Goal: Task Accomplishment & Management: Manage account settings

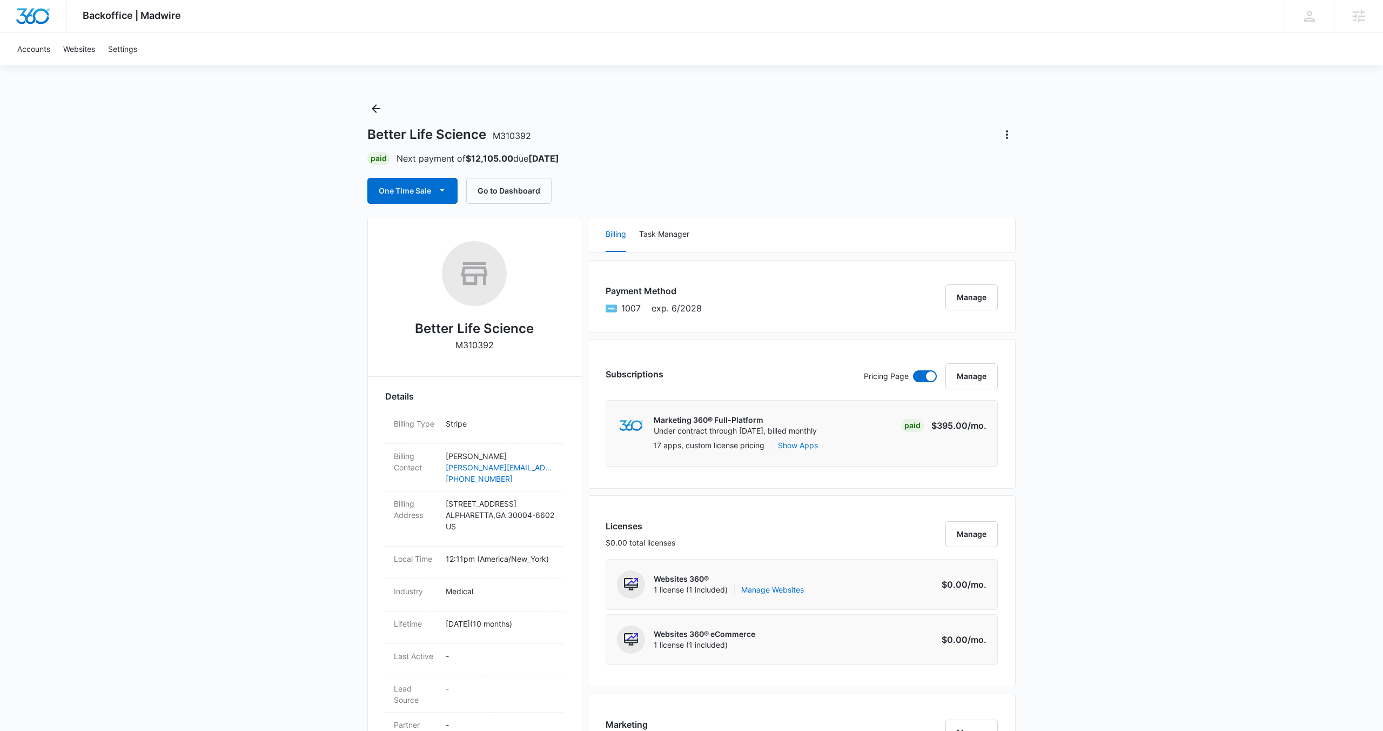
click at [893, 302] on div "Payment Method 1007 exp. 6/2028 Manage" at bounding box center [802, 296] width 428 height 72
click at [954, 299] on button "Manage" at bounding box center [972, 297] width 52 height 26
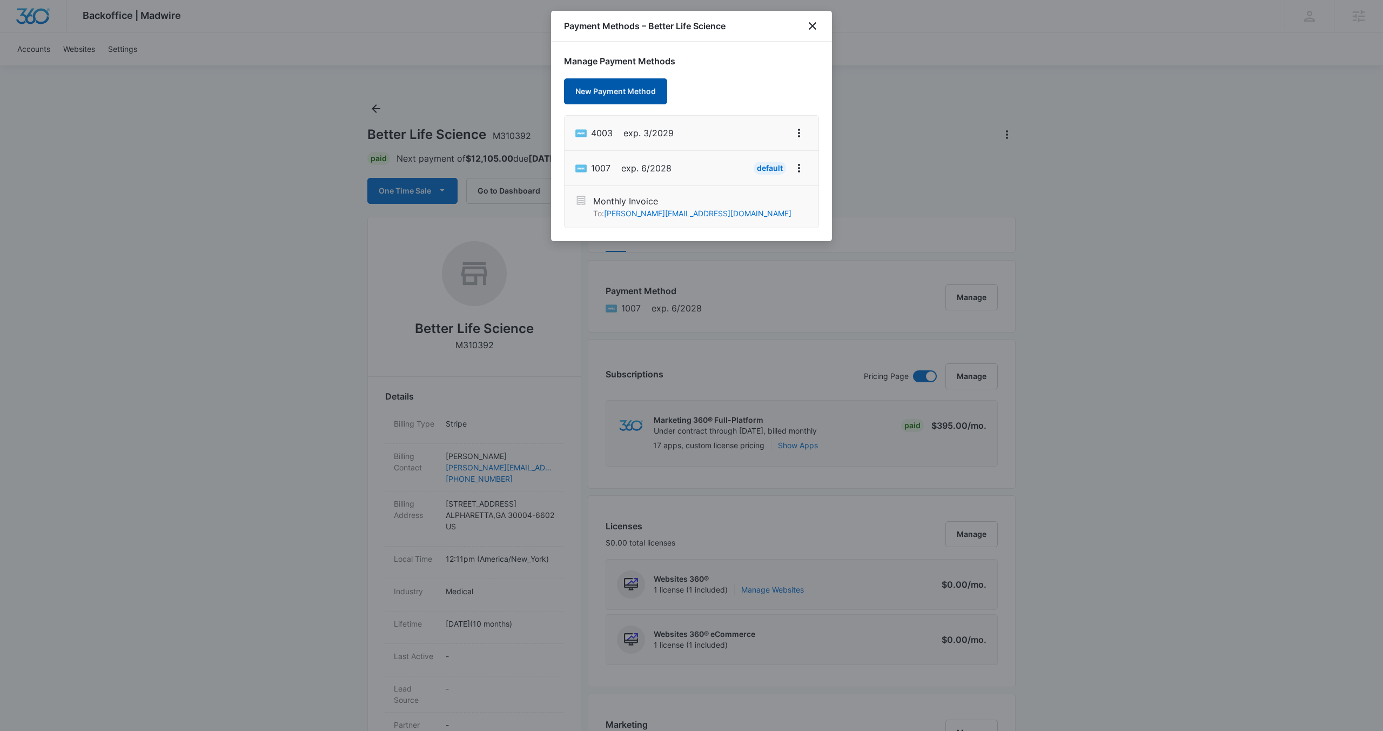
click at [626, 99] on button "New Payment Method" at bounding box center [615, 91] width 103 height 26
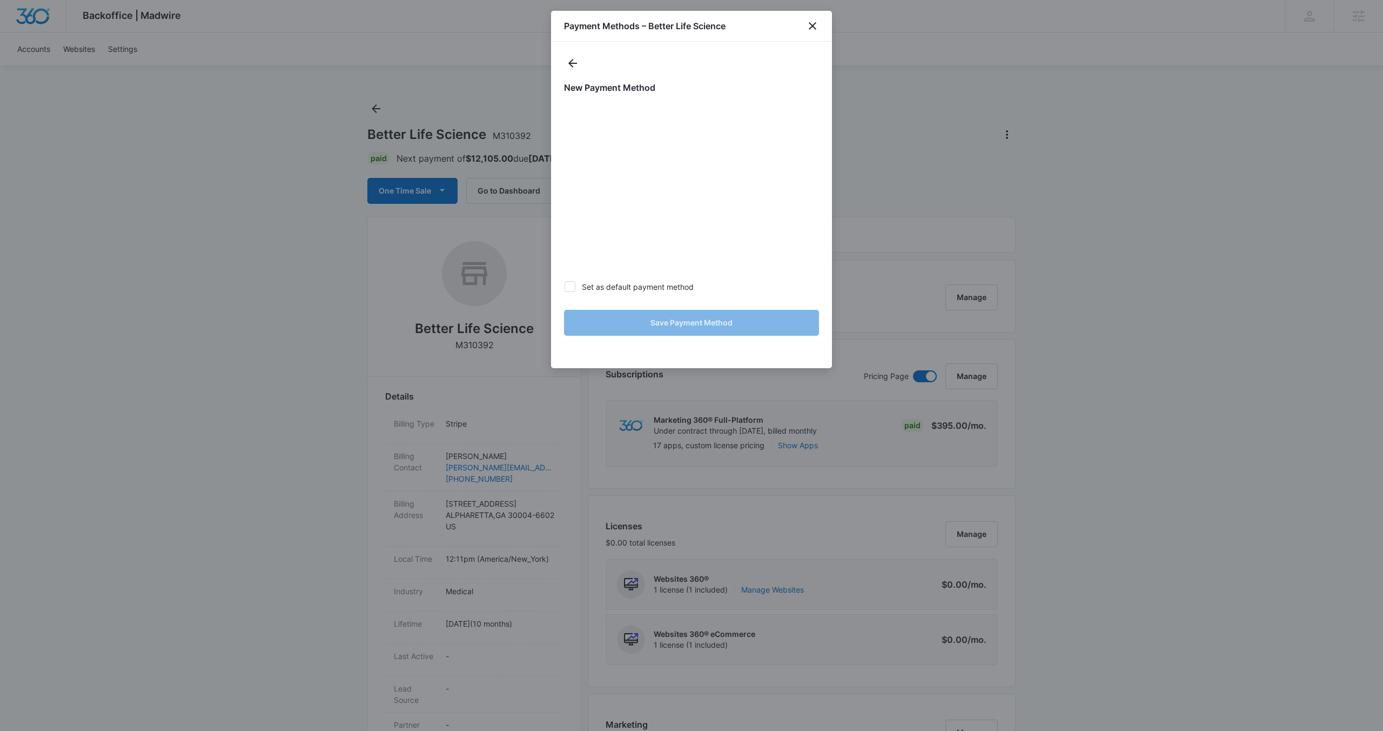
click at [573, 289] on icon at bounding box center [570, 287] width 10 height 10
click at [565, 287] on input "Set as default payment method" at bounding box center [564, 286] width 1 height 1
checkbox input "true"
click at [684, 327] on button "Save Payment Method" at bounding box center [691, 323] width 255 height 26
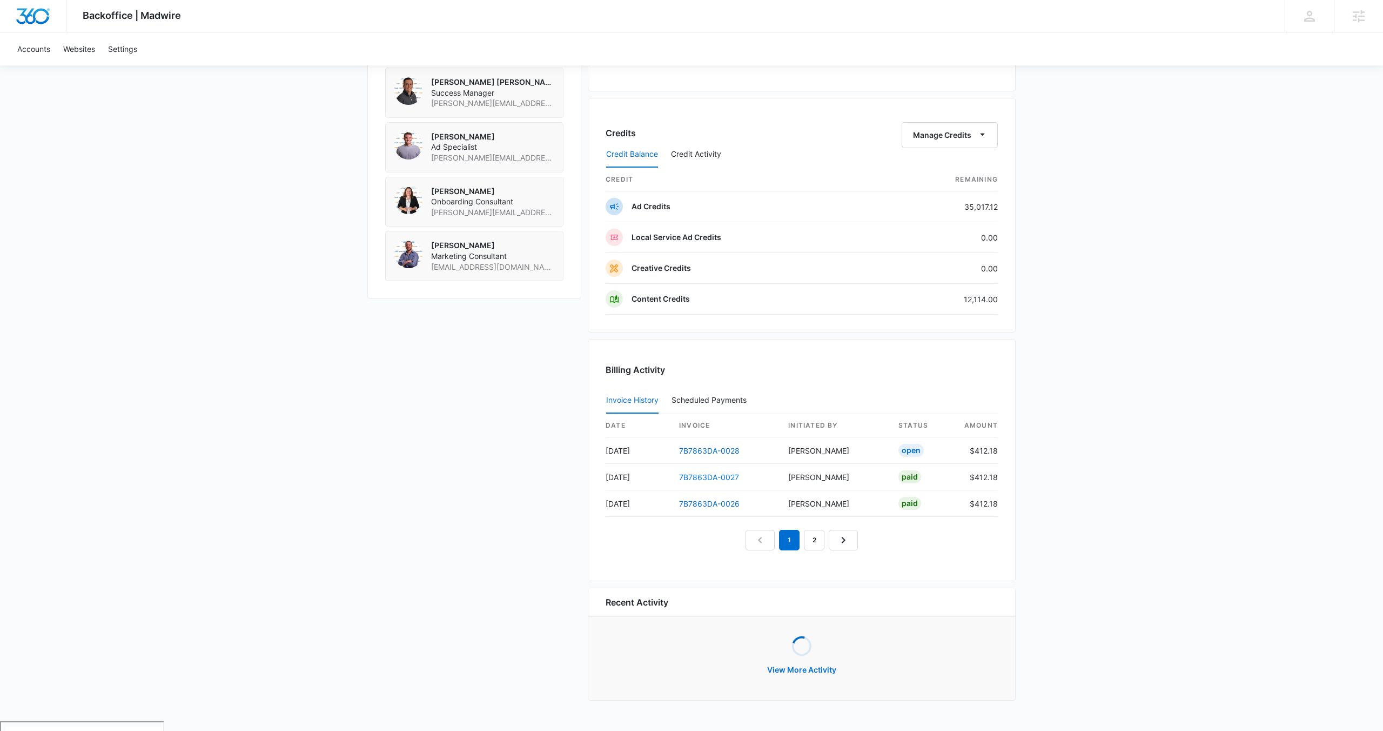
scroll to position [919, 0]
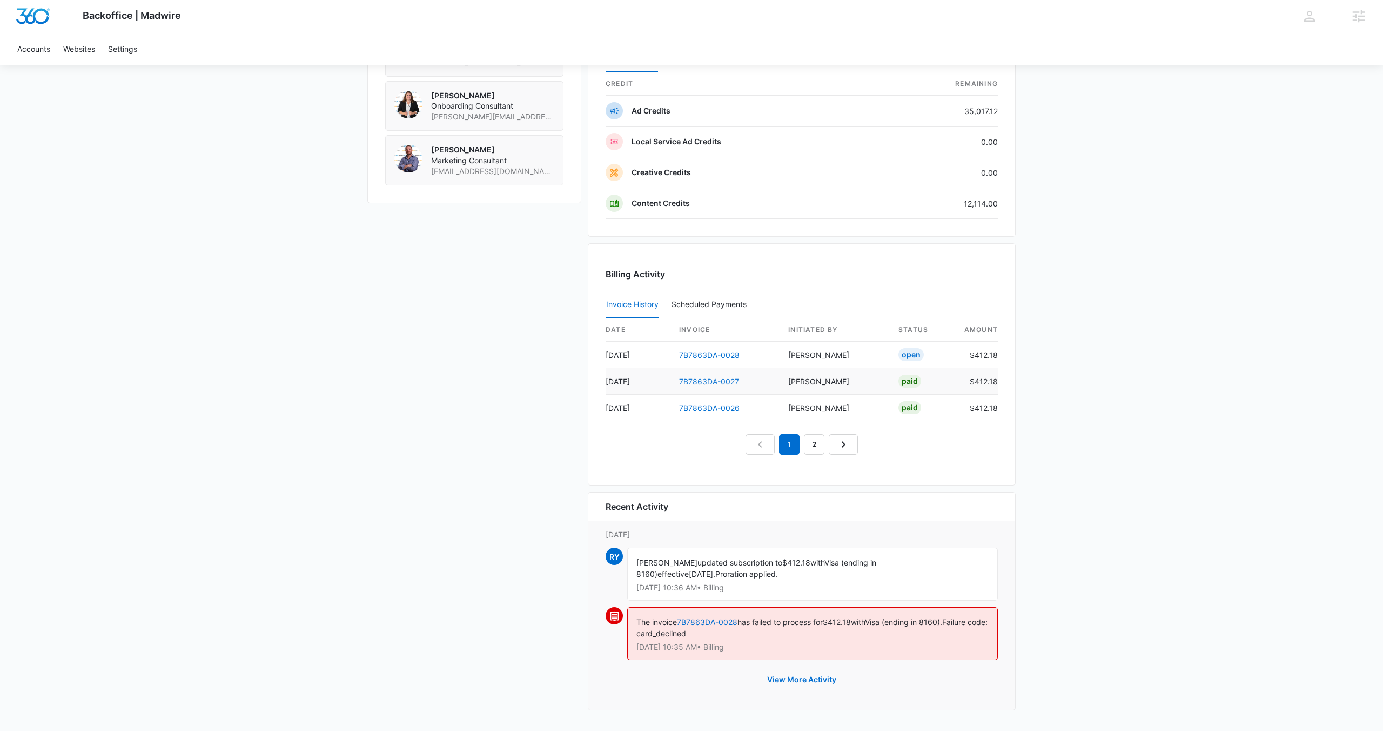
click at [701, 380] on link "7B7863DA-0027" at bounding box center [709, 381] width 60 height 9
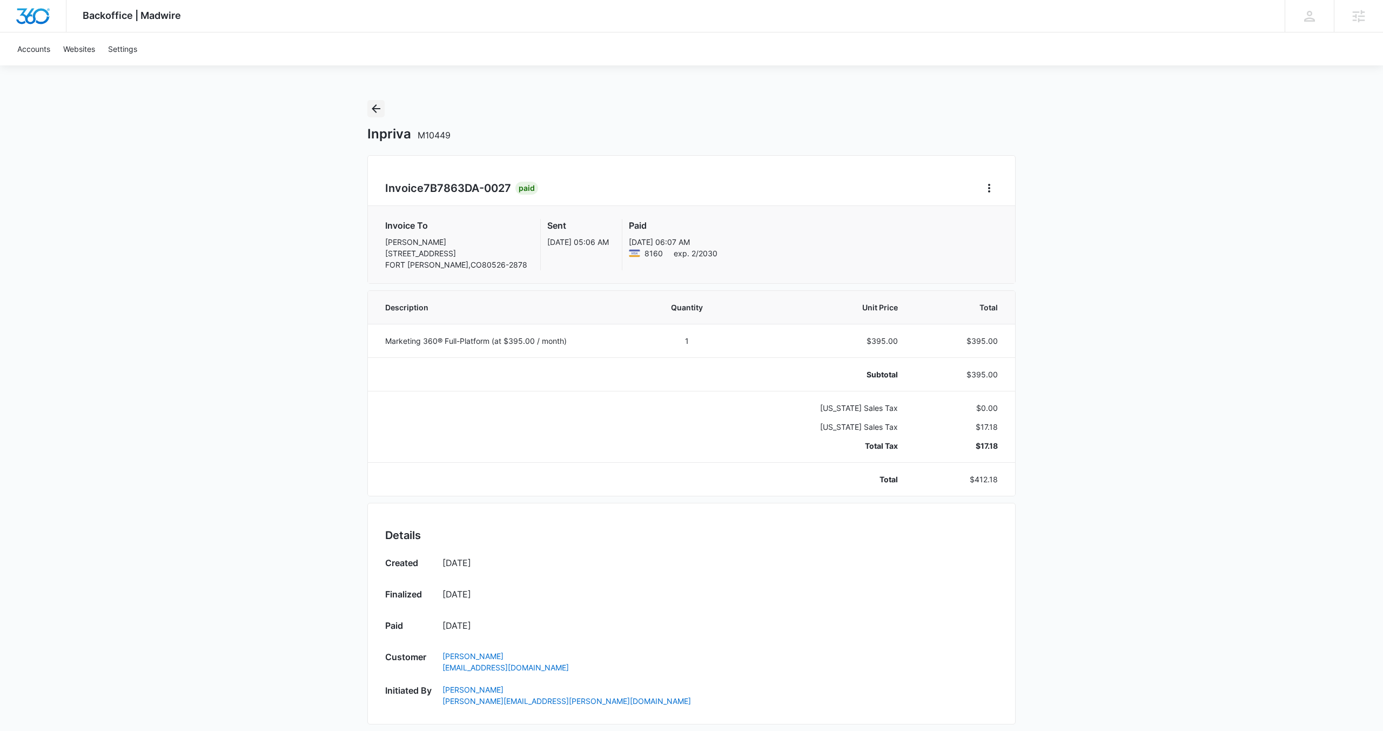
click at [377, 109] on icon "Back" at bounding box center [376, 108] width 13 height 13
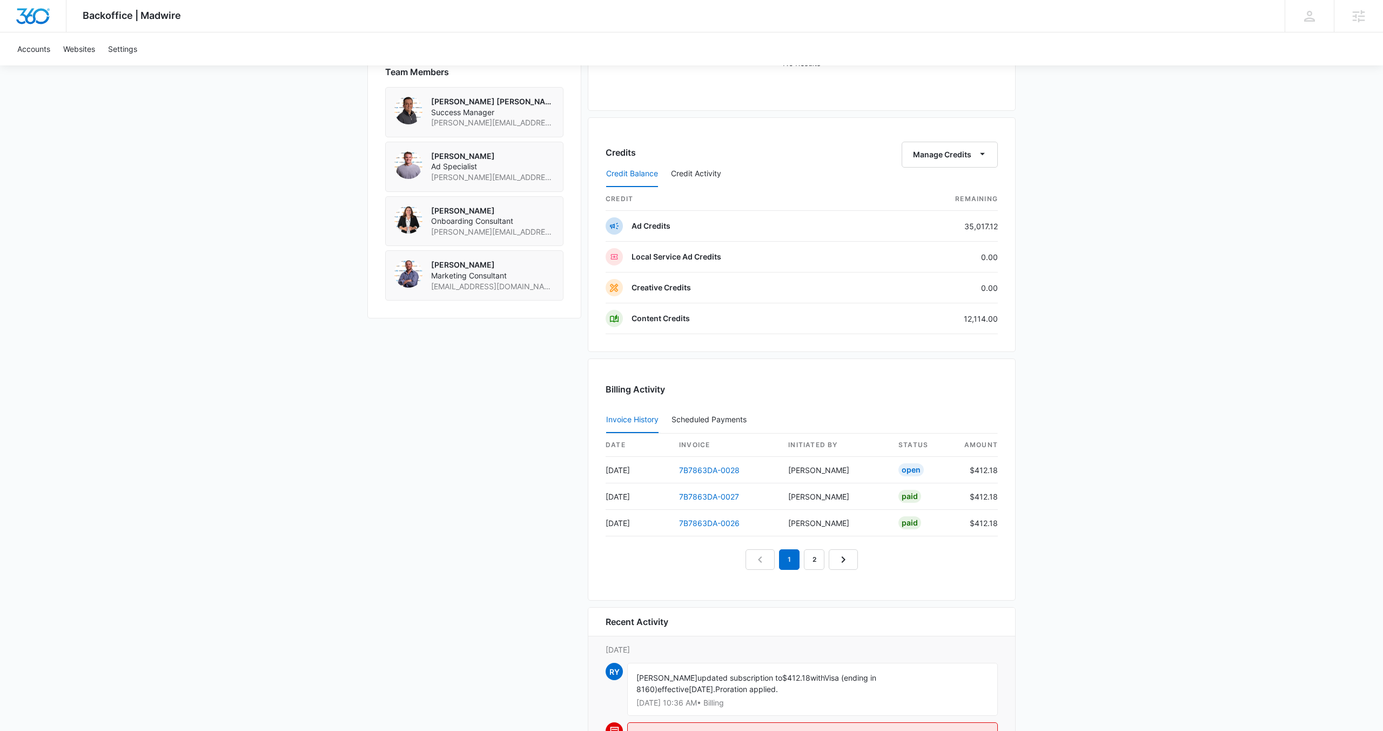
scroll to position [919, 0]
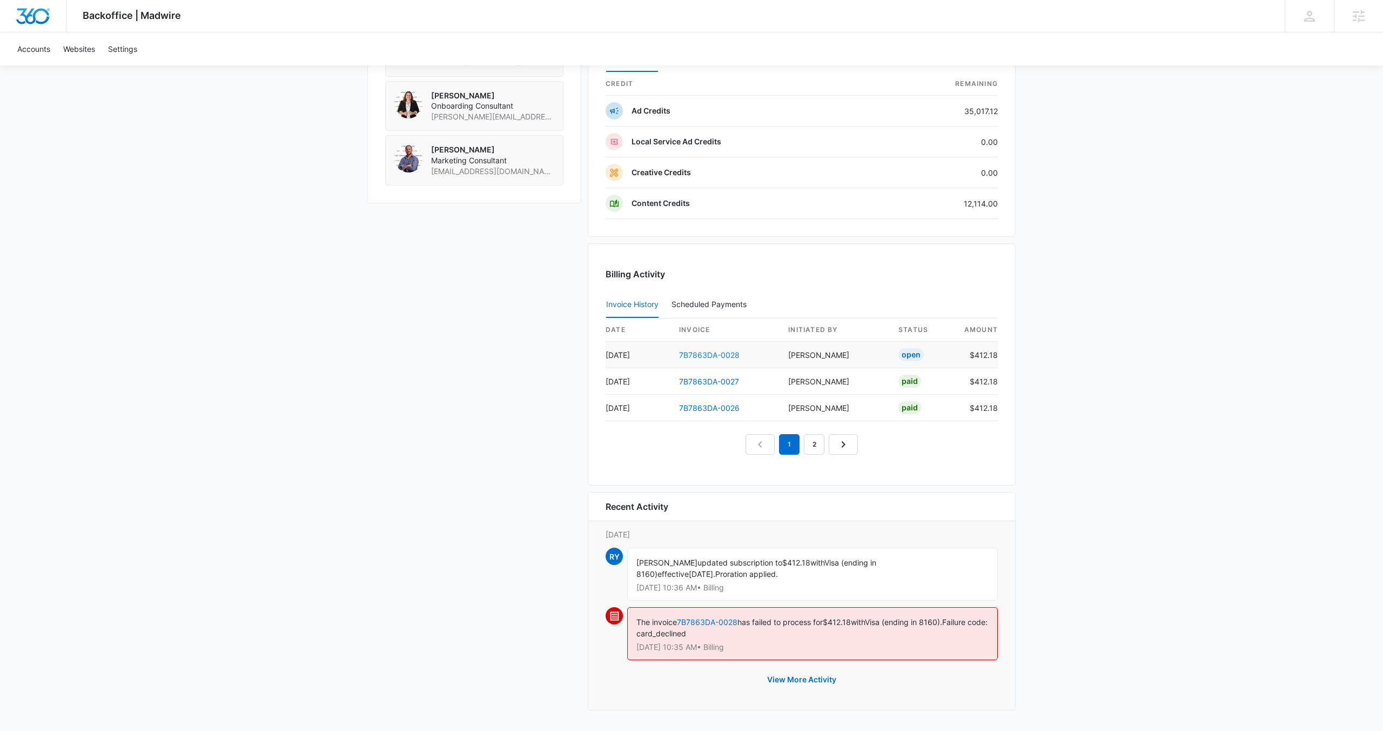
click at [701, 353] on link "7B7863DA-0028" at bounding box center [709, 354] width 61 height 9
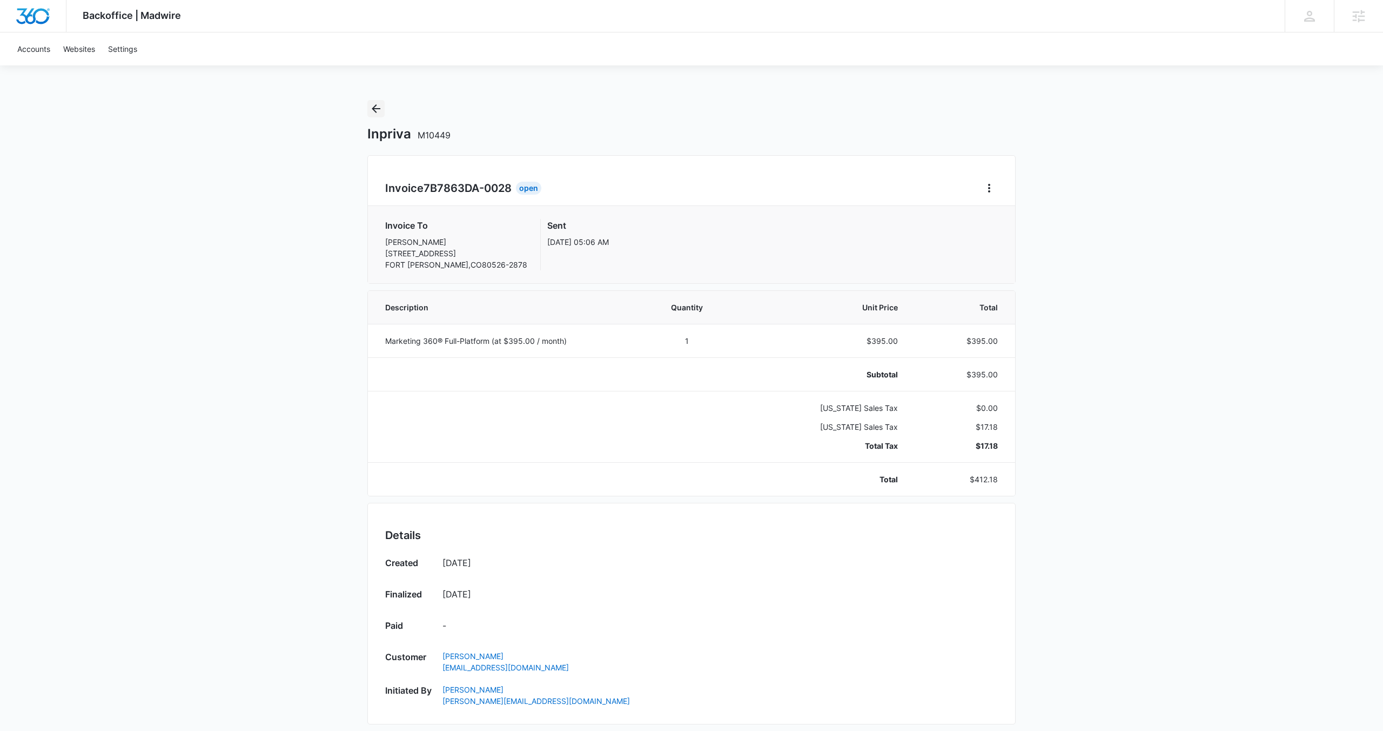
click at [372, 113] on icon "Back" at bounding box center [376, 108] width 13 height 13
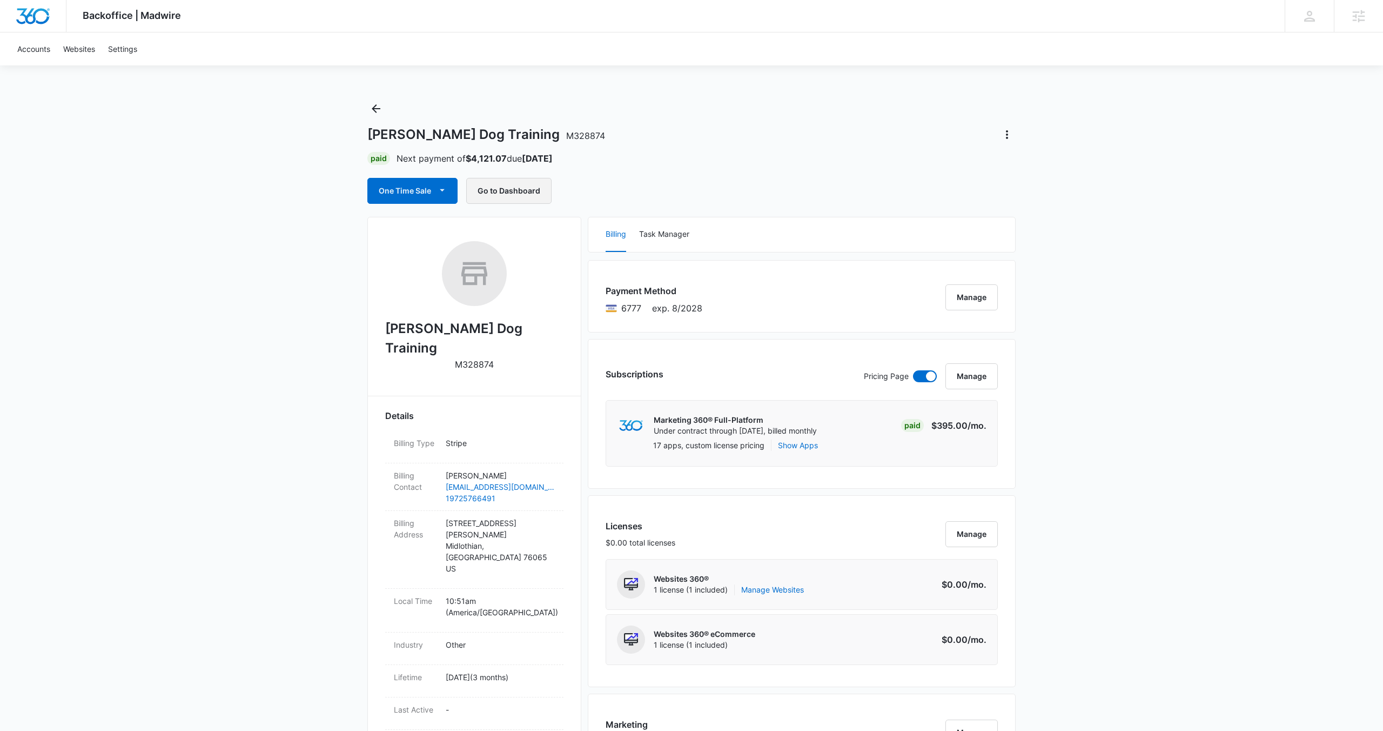
click at [516, 195] on button "Go to Dashboard" at bounding box center [508, 191] width 85 height 26
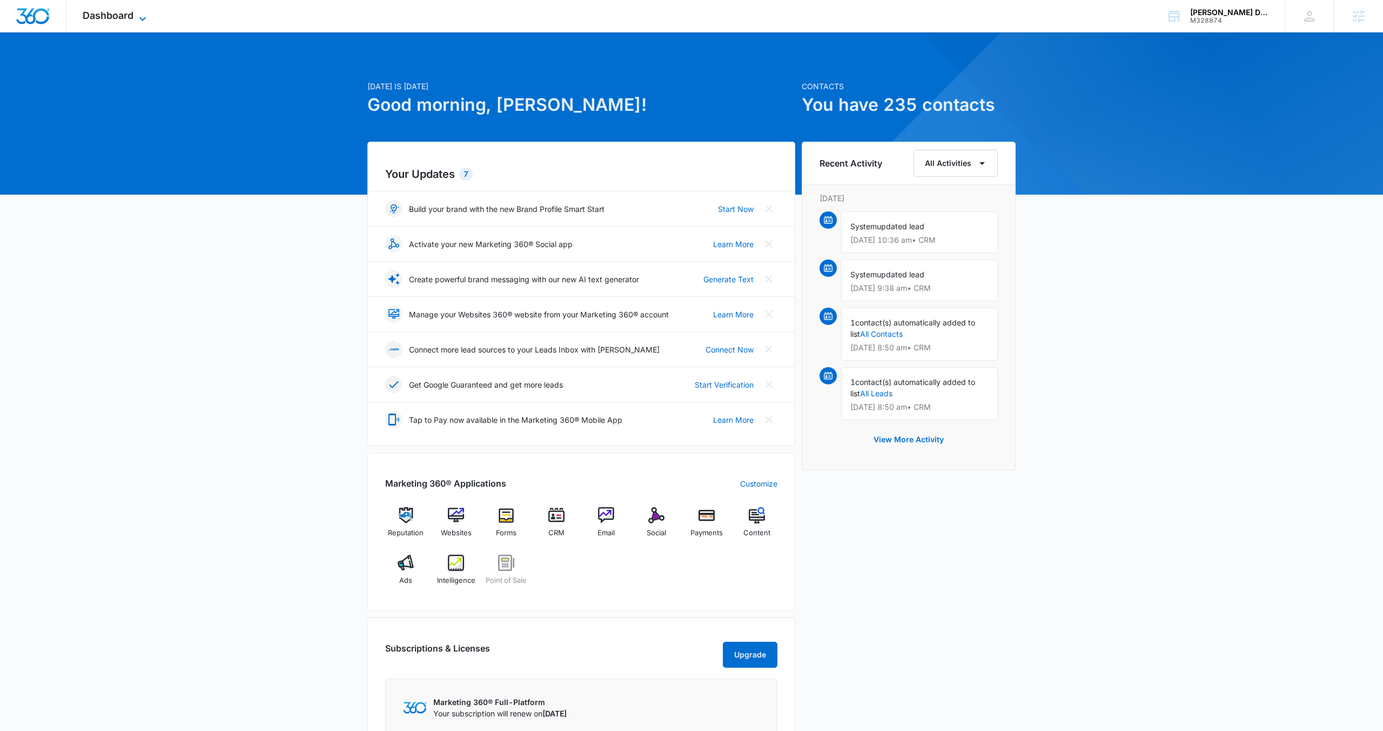
click at [108, 10] on span "Dashboard" at bounding box center [108, 15] width 51 height 11
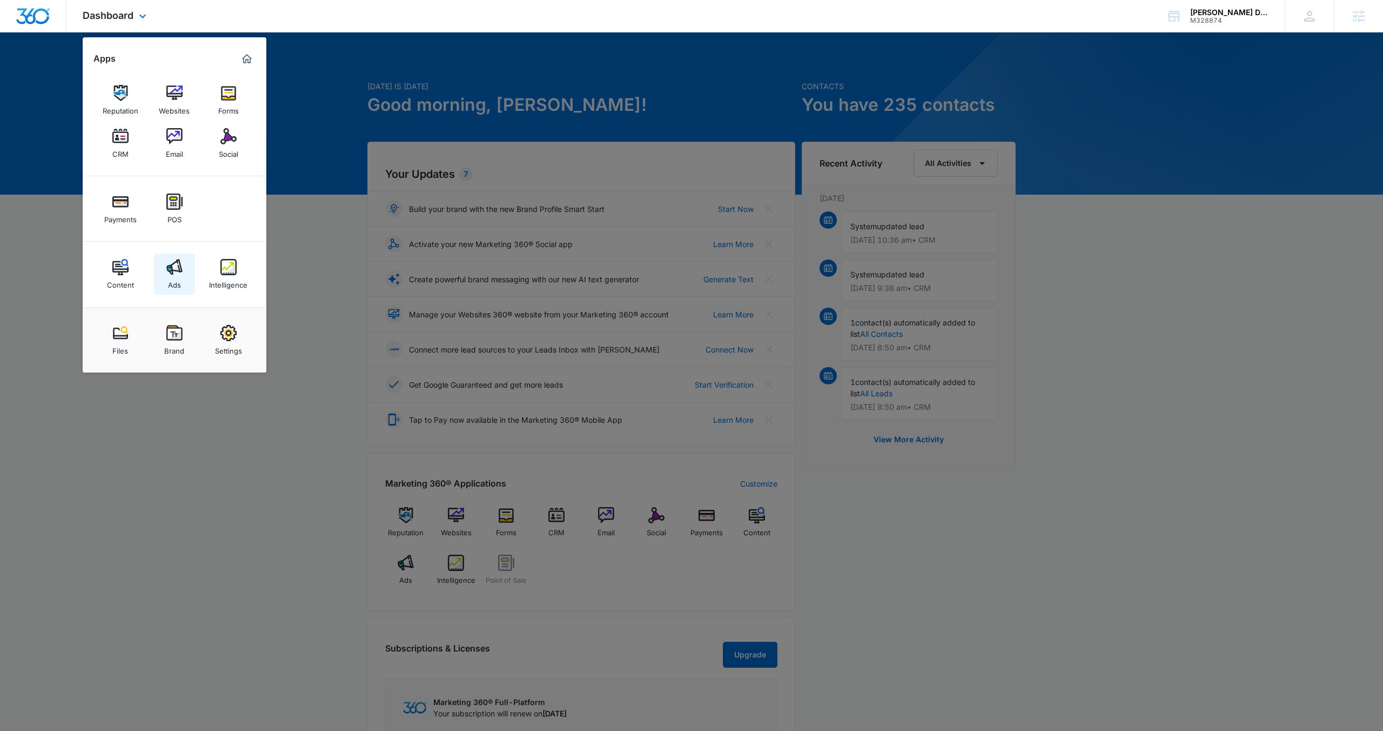
click at [170, 267] on img at bounding box center [174, 267] width 16 height 16
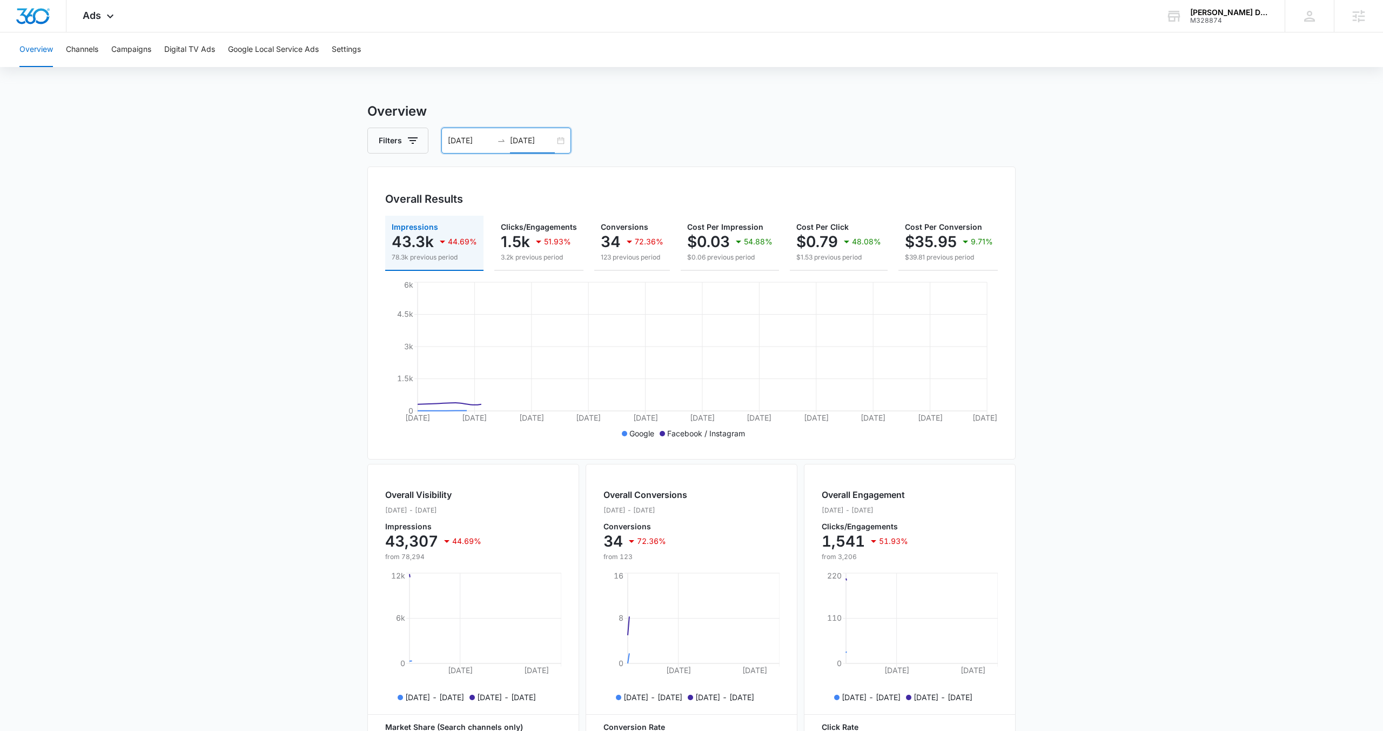
click at [554, 144] on input "08/12/2025" at bounding box center [532, 141] width 45 height 12
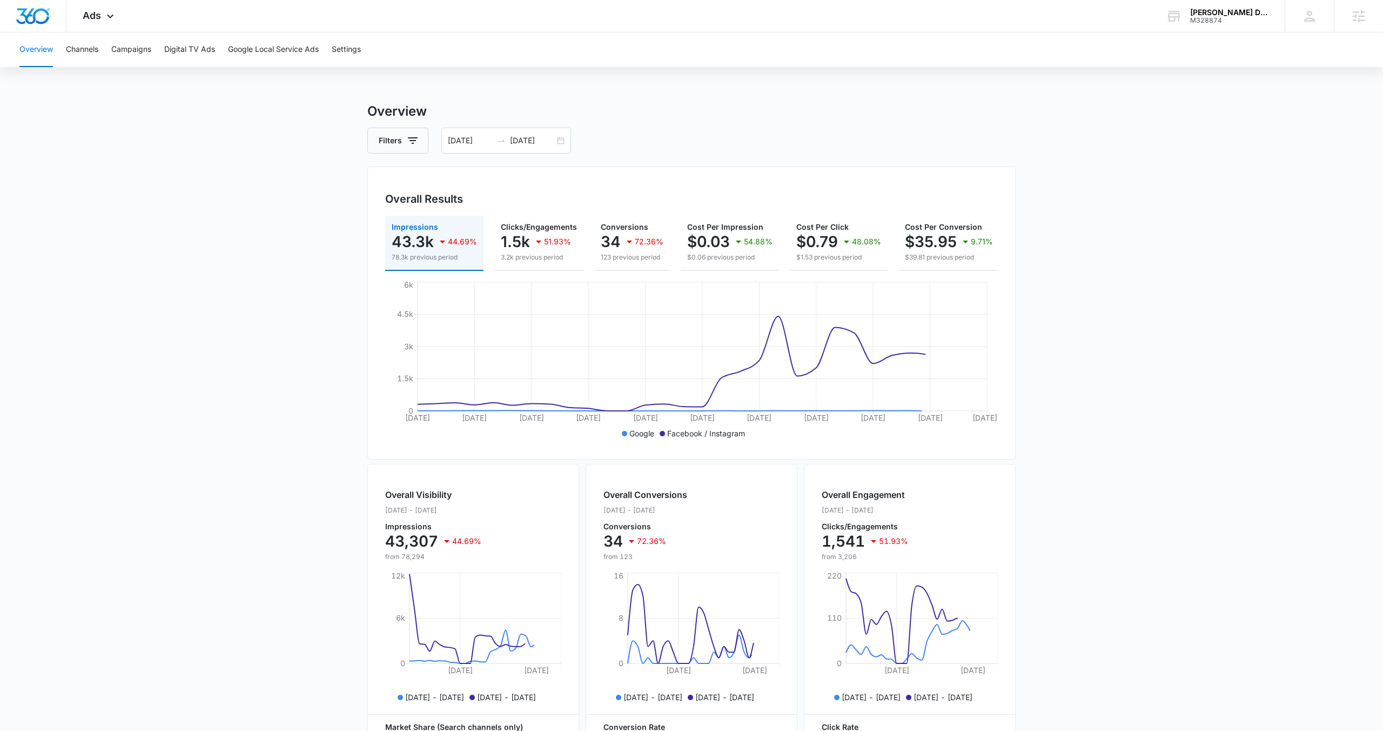
click at [585, 135] on div "Filters 07/13/2025 08/12/2025" at bounding box center [691, 141] width 648 height 26
click at [564, 140] on div "07/13/2025 08/12/2025" at bounding box center [506, 141] width 130 height 26
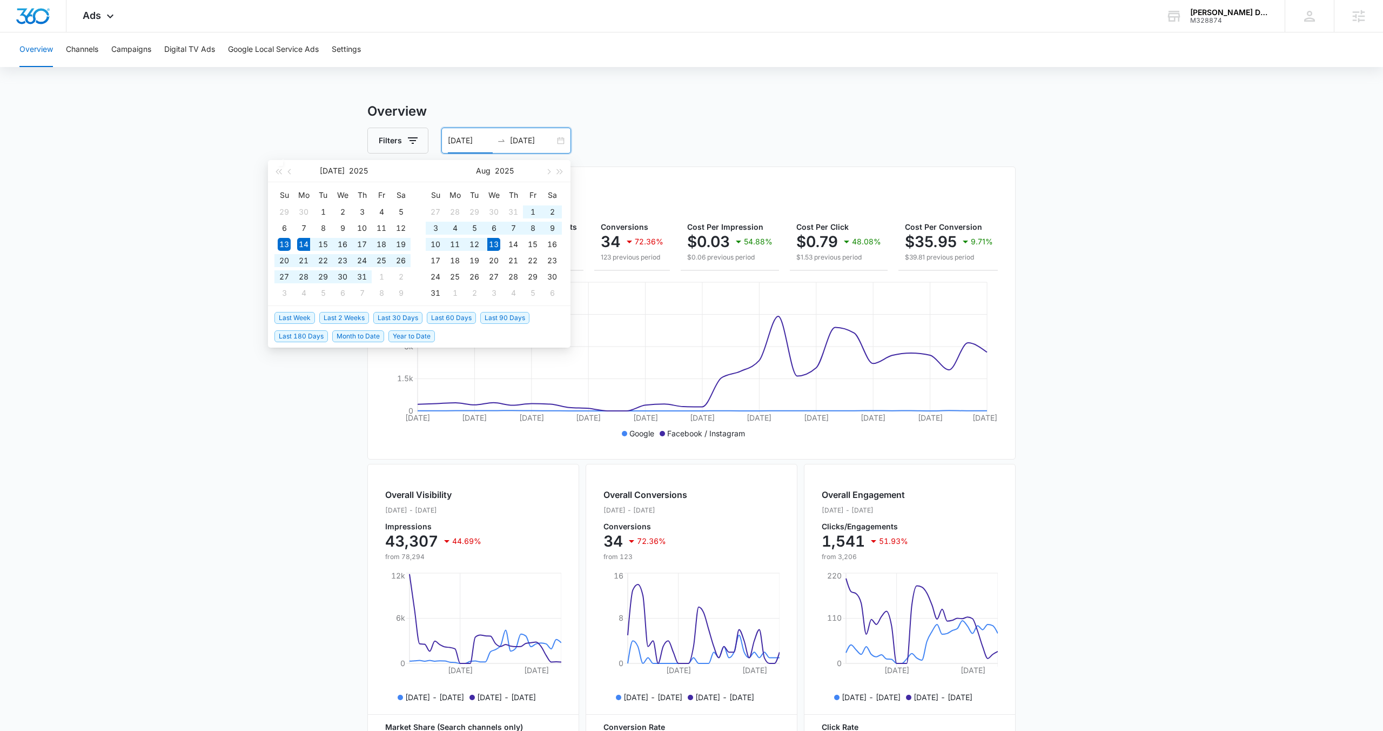
click at [401, 317] on span "Last 30 Days" at bounding box center [397, 318] width 49 height 12
type input "07/14/2025"
type input "08/13/2025"
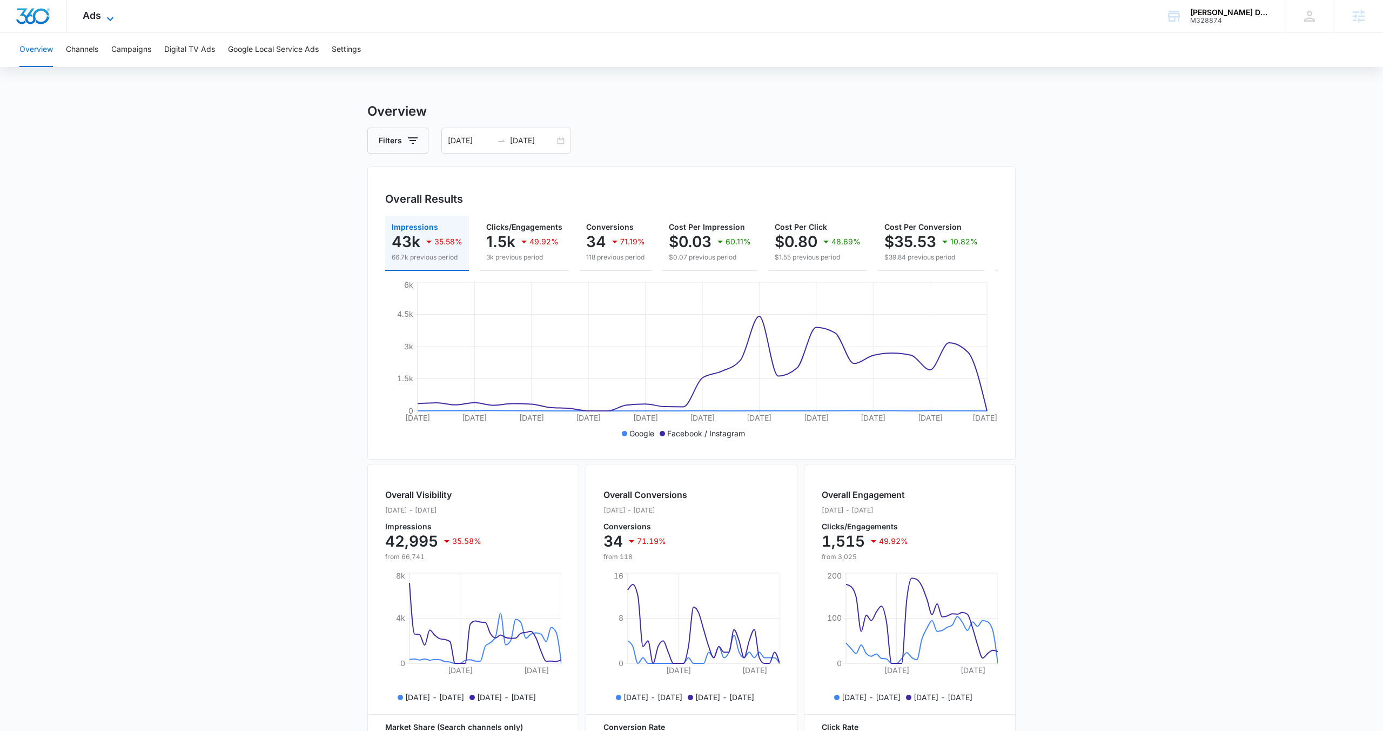
click at [104, 19] on icon at bounding box center [110, 18] width 13 height 13
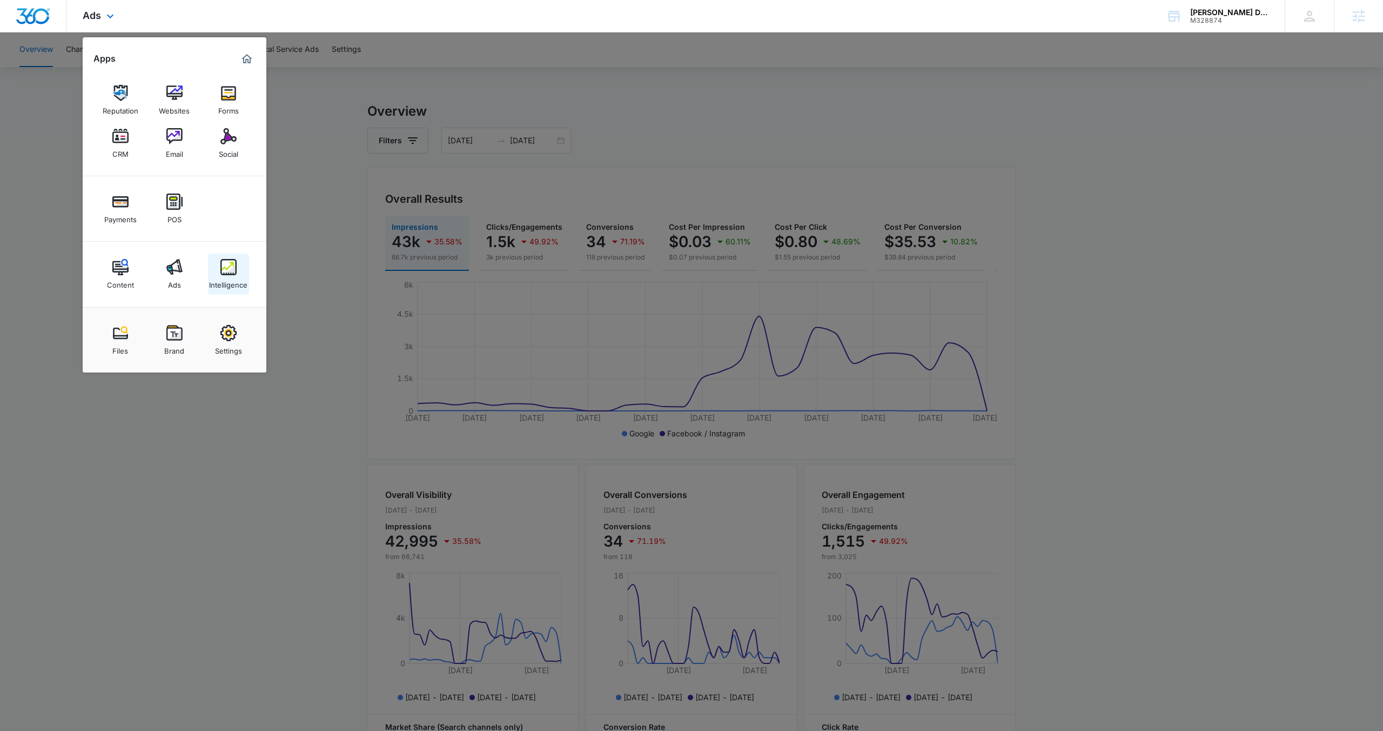
click at [225, 261] on img at bounding box center [228, 267] width 16 height 16
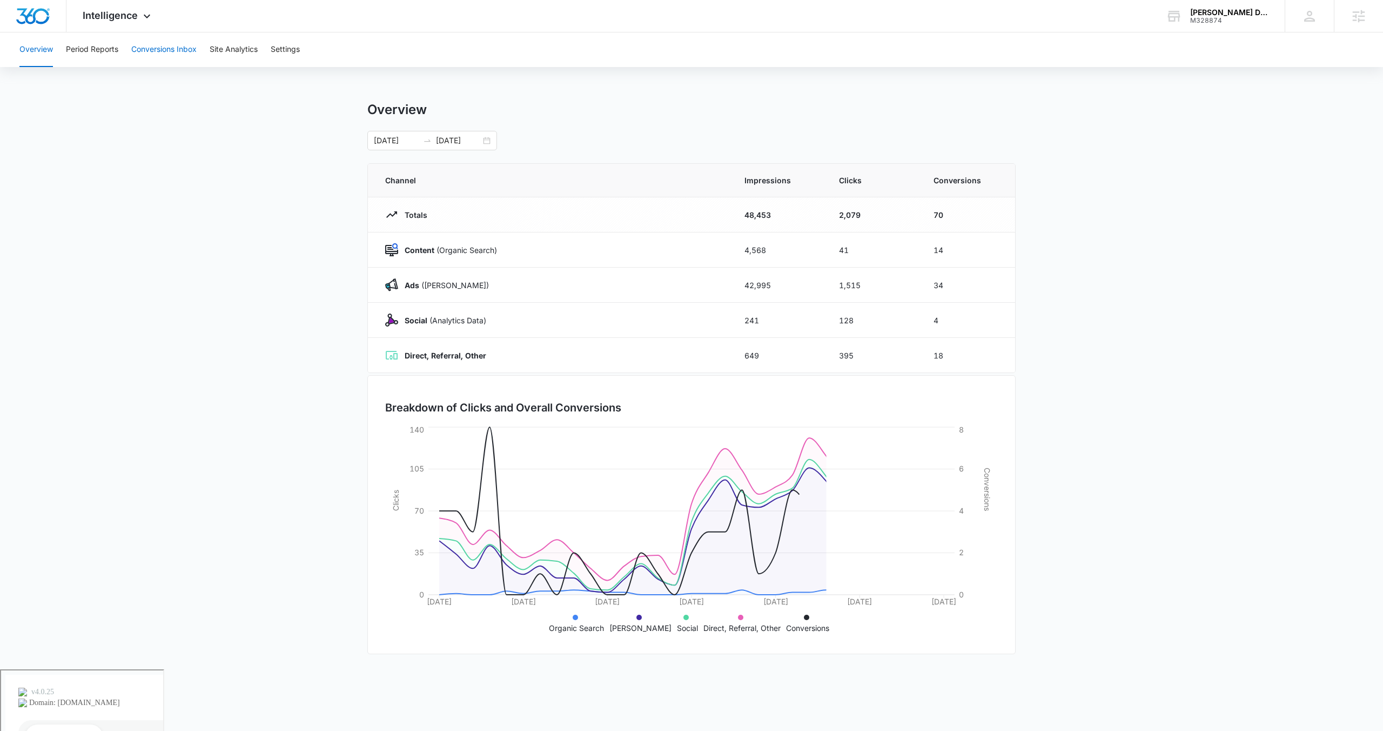
click at [157, 48] on button "Conversions Inbox" at bounding box center [163, 49] width 65 height 35
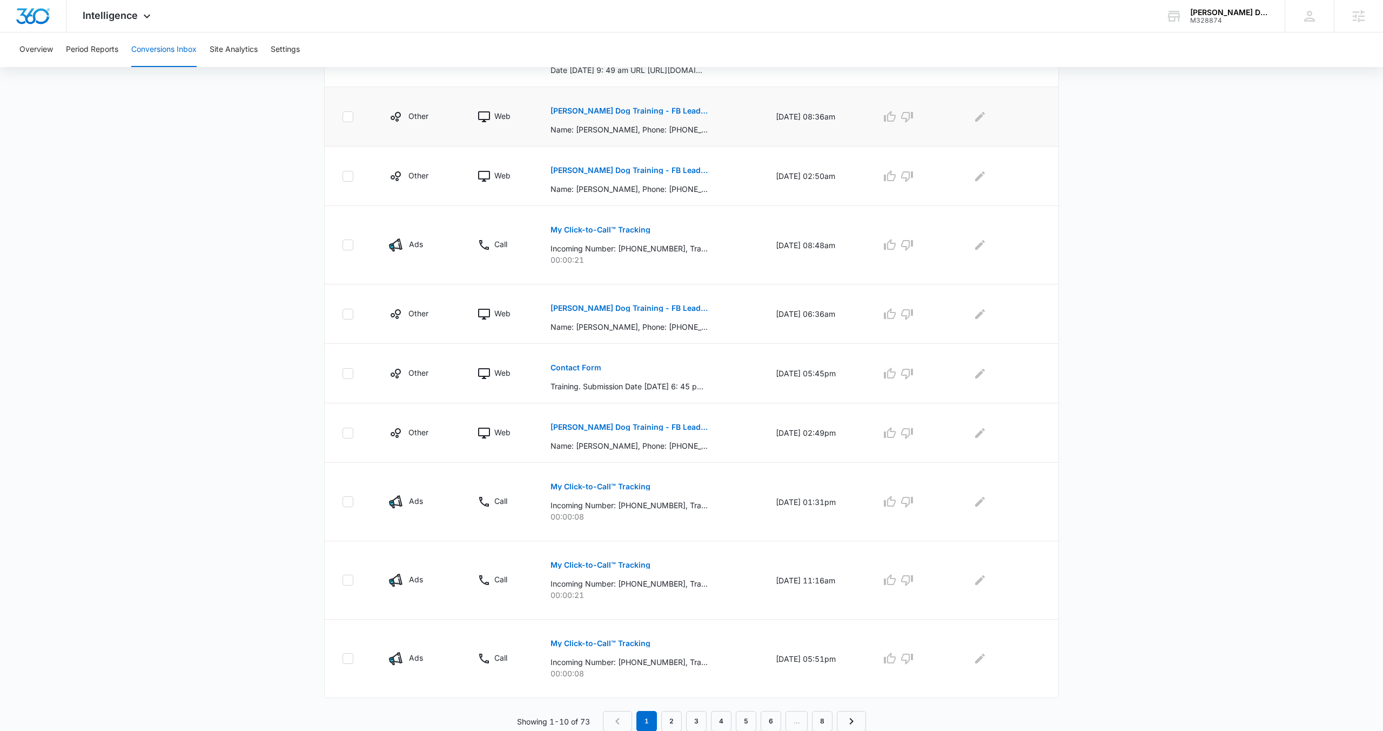
scroll to position [313, 0]
click at [668, 719] on link "2" at bounding box center [671, 720] width 21 height 21
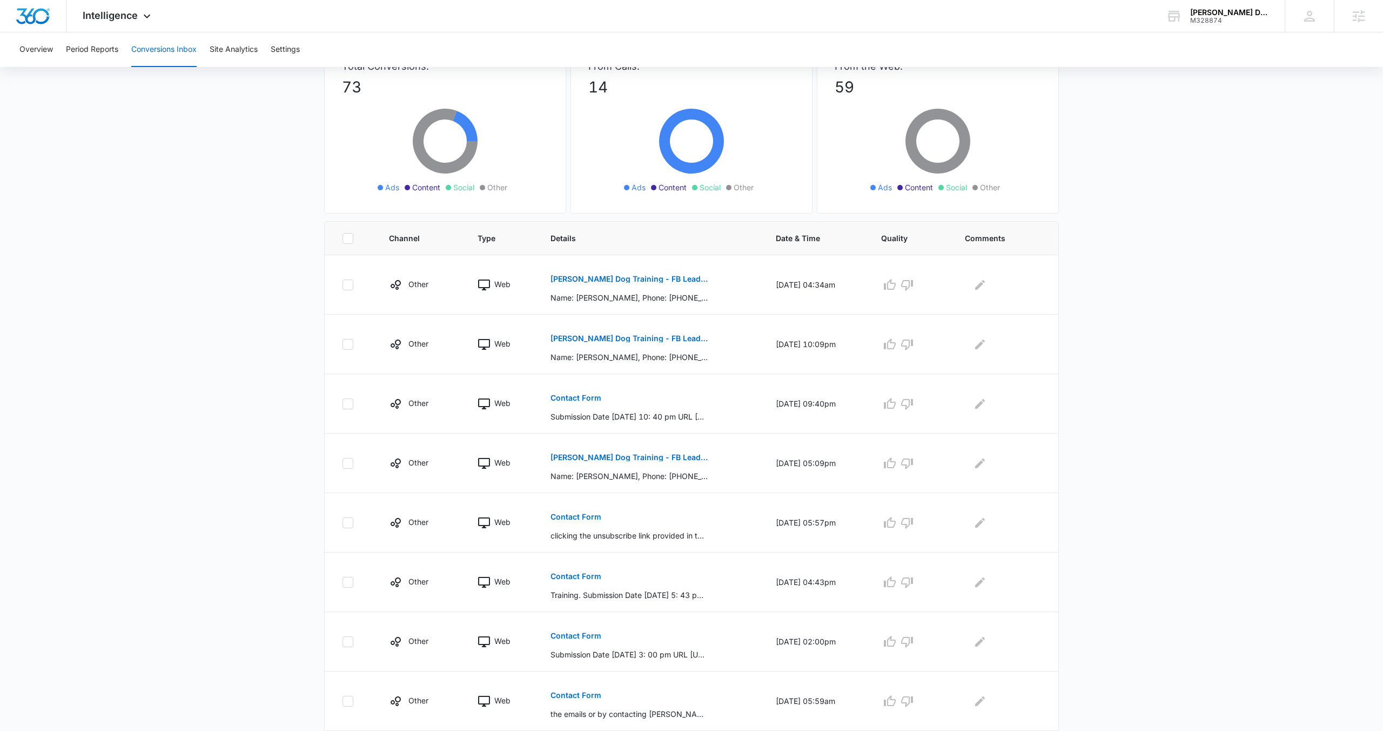
scroll to position [86, 0]
click at [565, 399] on p "Contact Form" at bounding box center [576, 397] width 51 height 8
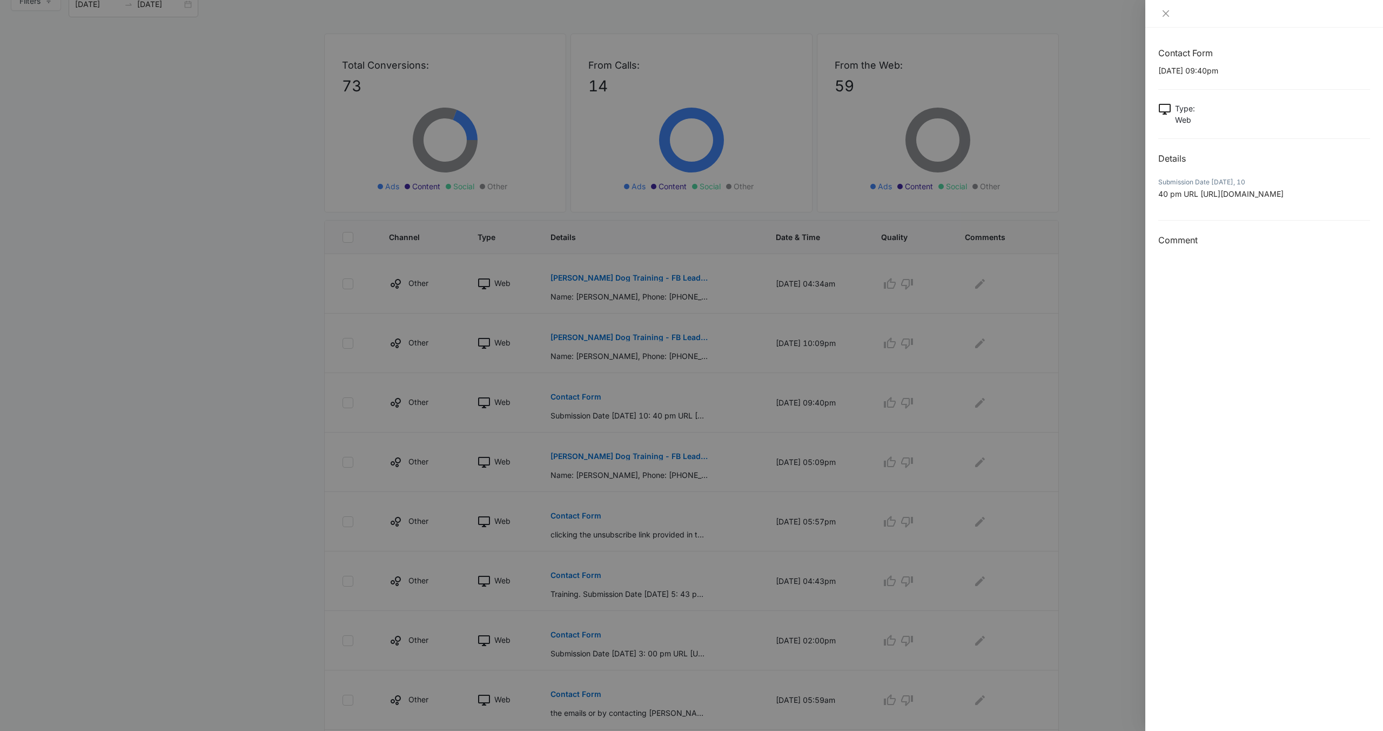
click at [676, 441] on div at bounding box center [691, 365] width 1383 height 731
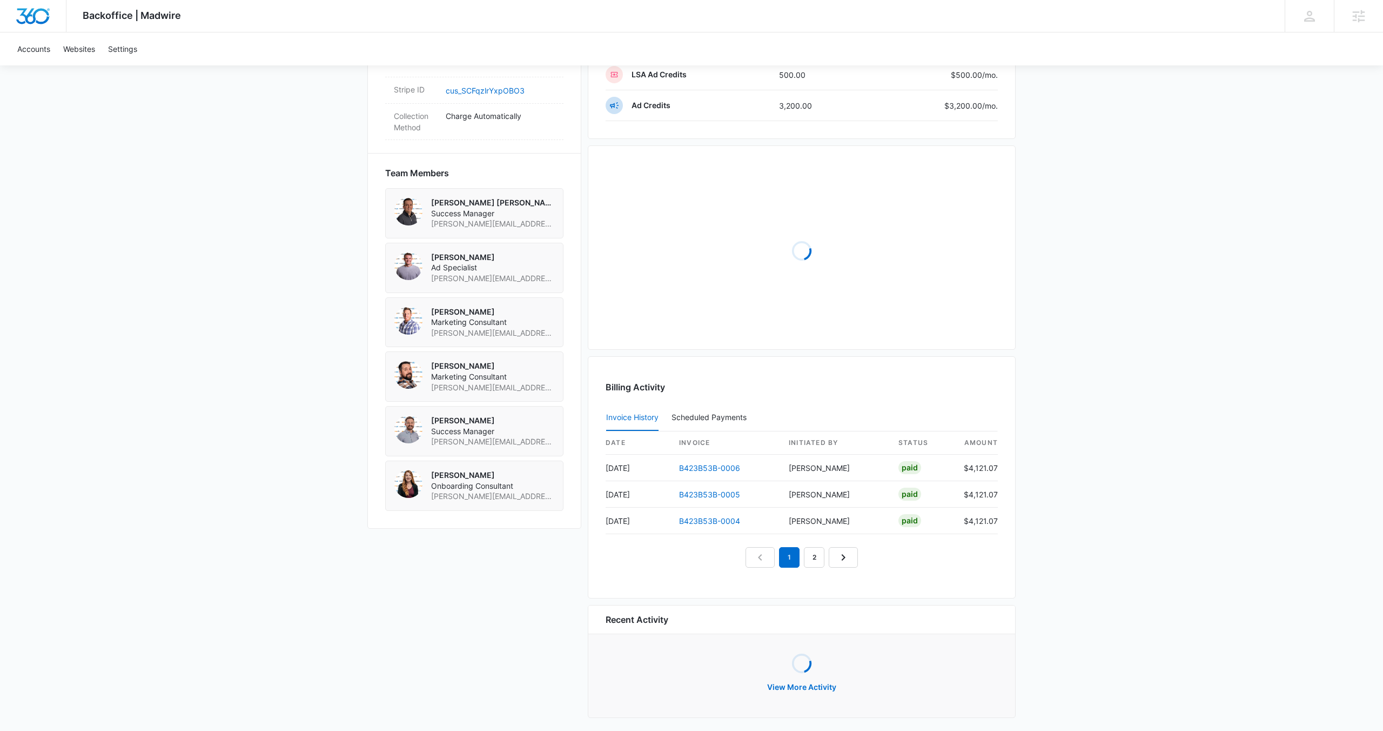
scroll to position [728, 0]
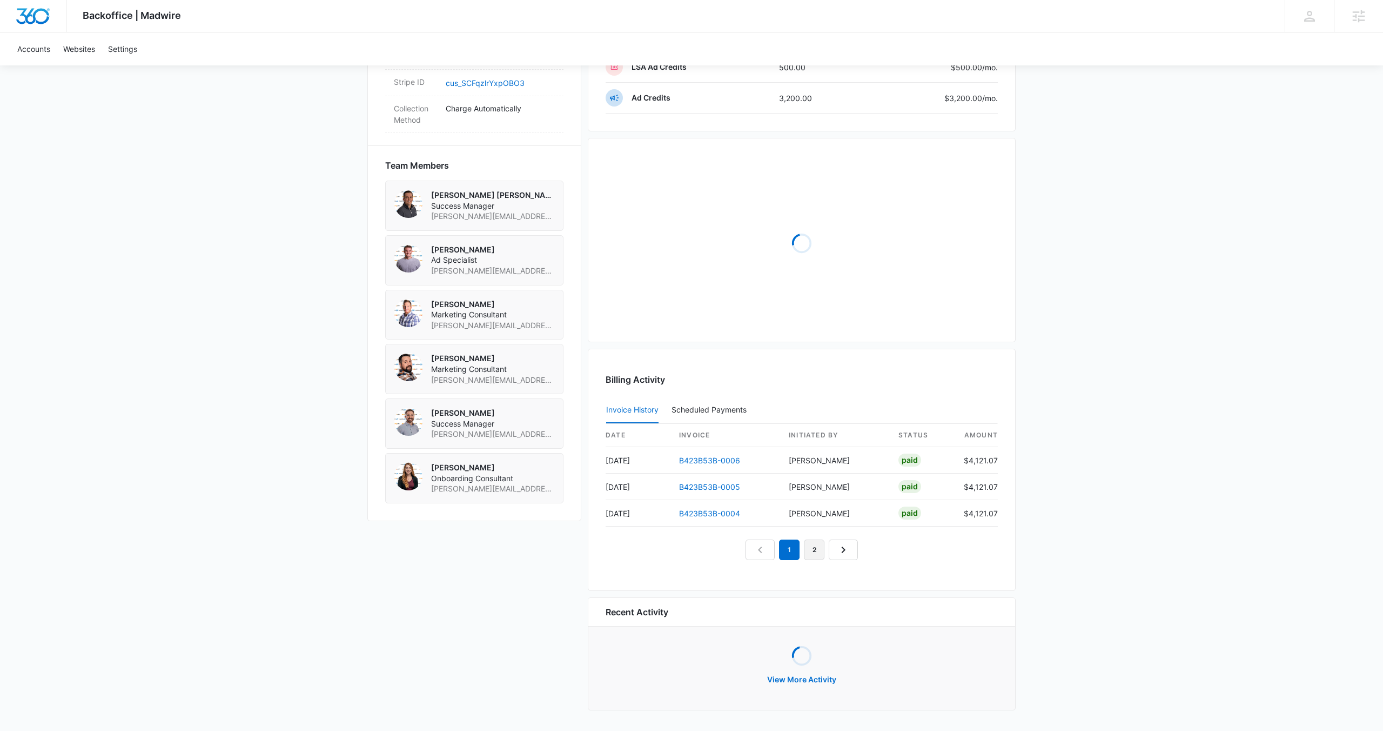
click at [815, 551] on link "2" at bounding box center [814, 549] width 21 height 21
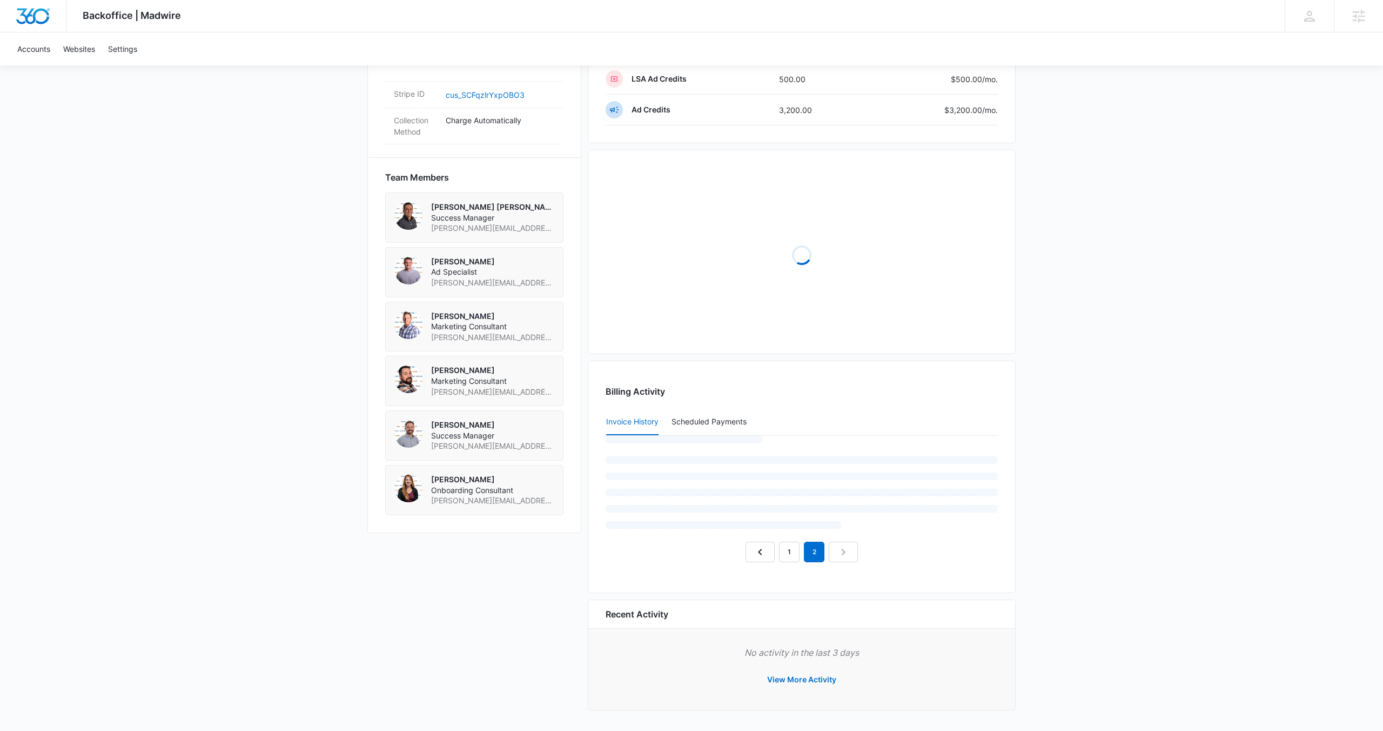
scroll to position [726, 0]
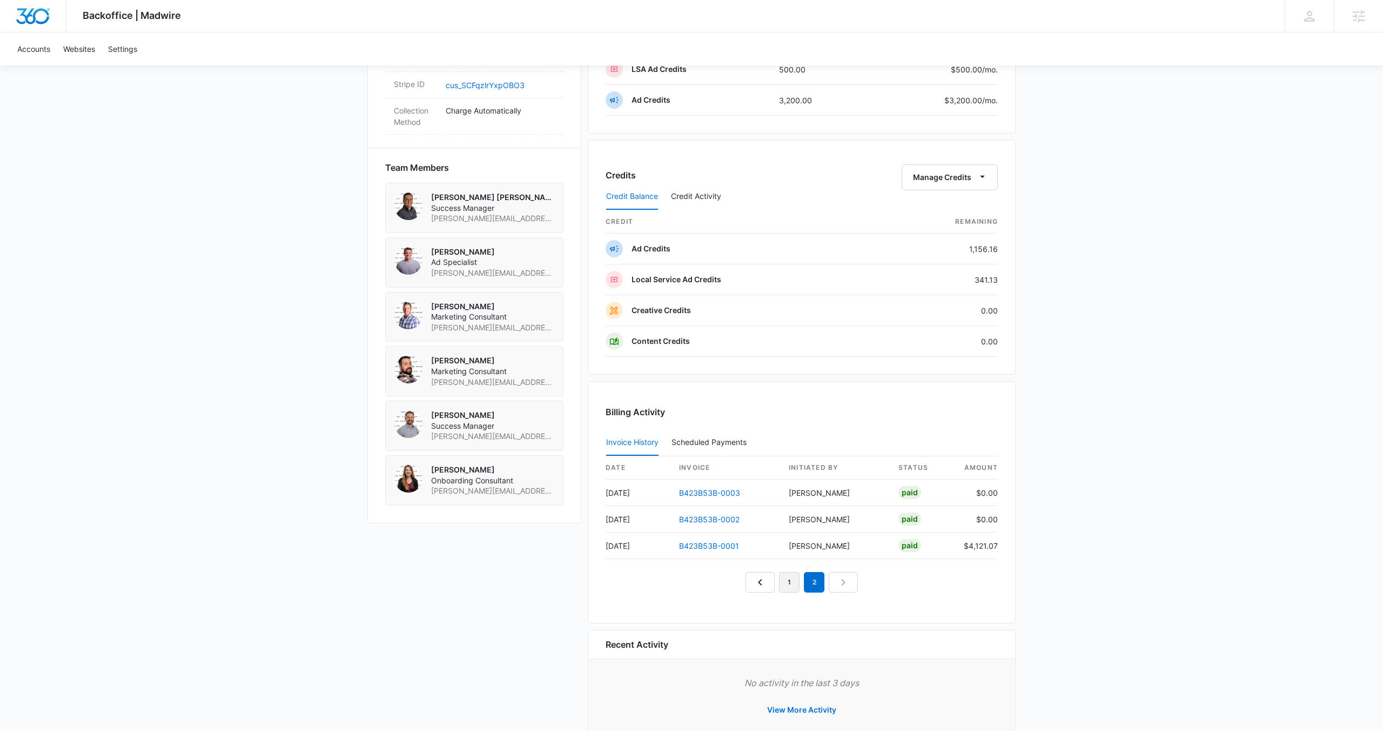
click at [787, 582] on link "1" at bounding box center [789, 582] width 21 height 21
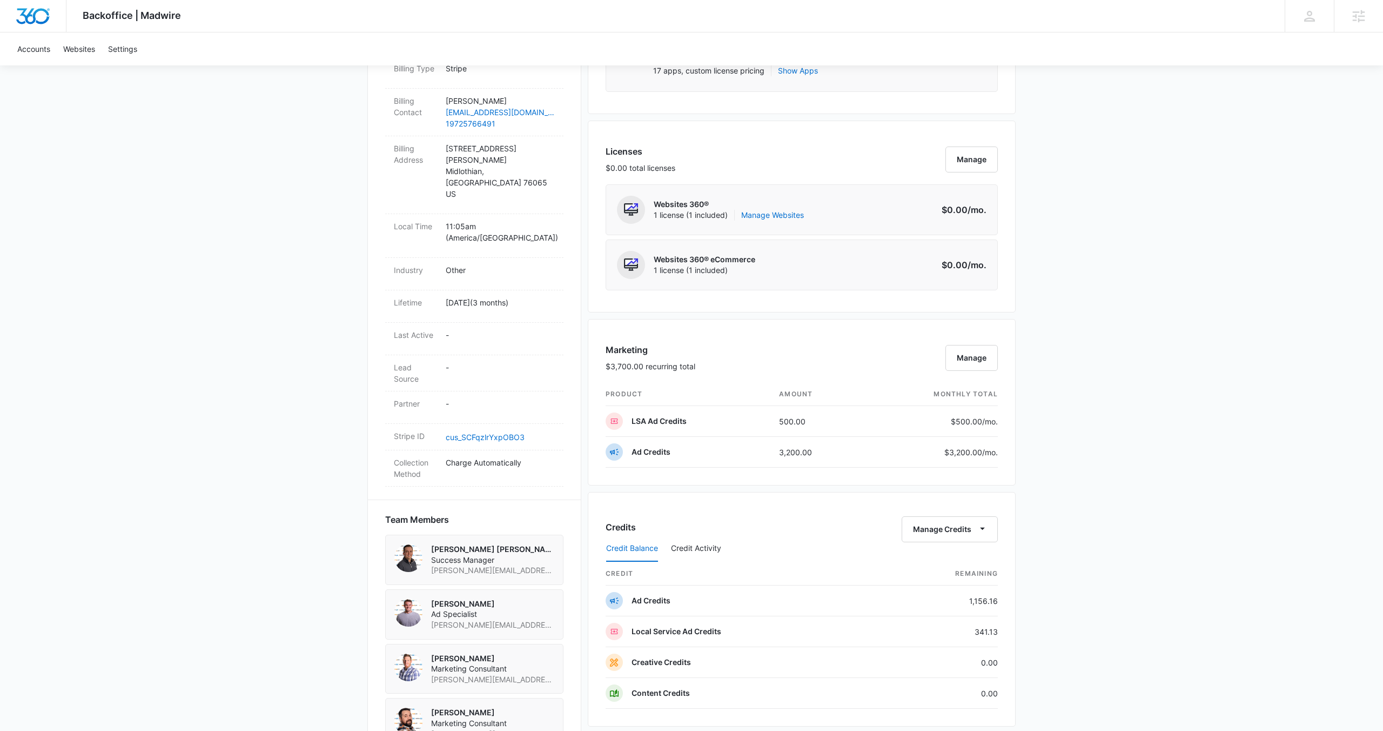
scroll to position [319, 0]
